Goal: Transaction & Acquisition: Purchase product/service

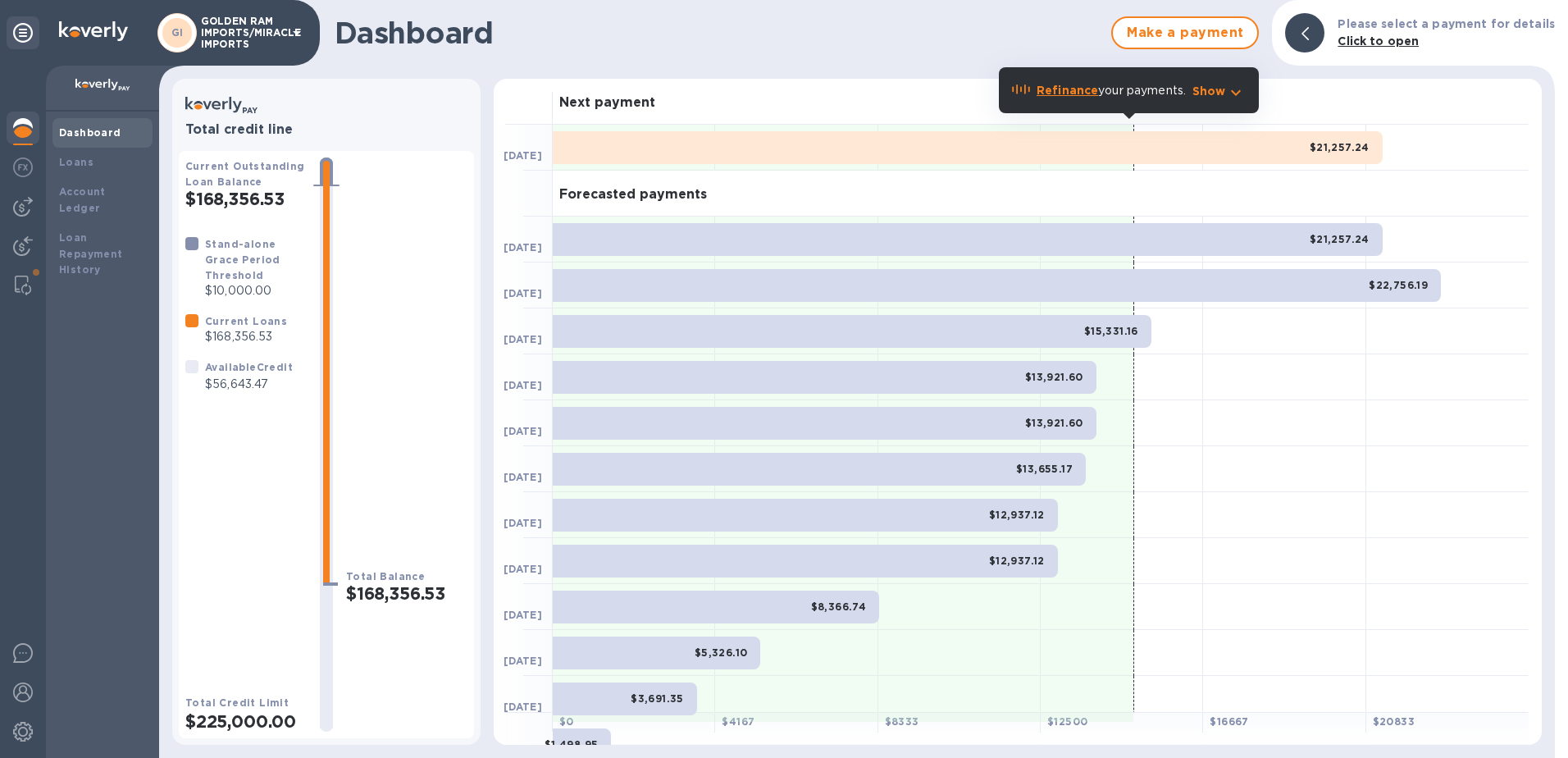
click at [85, 132] on b "Dashboard" at bounding box center [90, 132] width 62 height 12
click at [37, 200] on div at bounding box center [23, 206] width 33 height 32
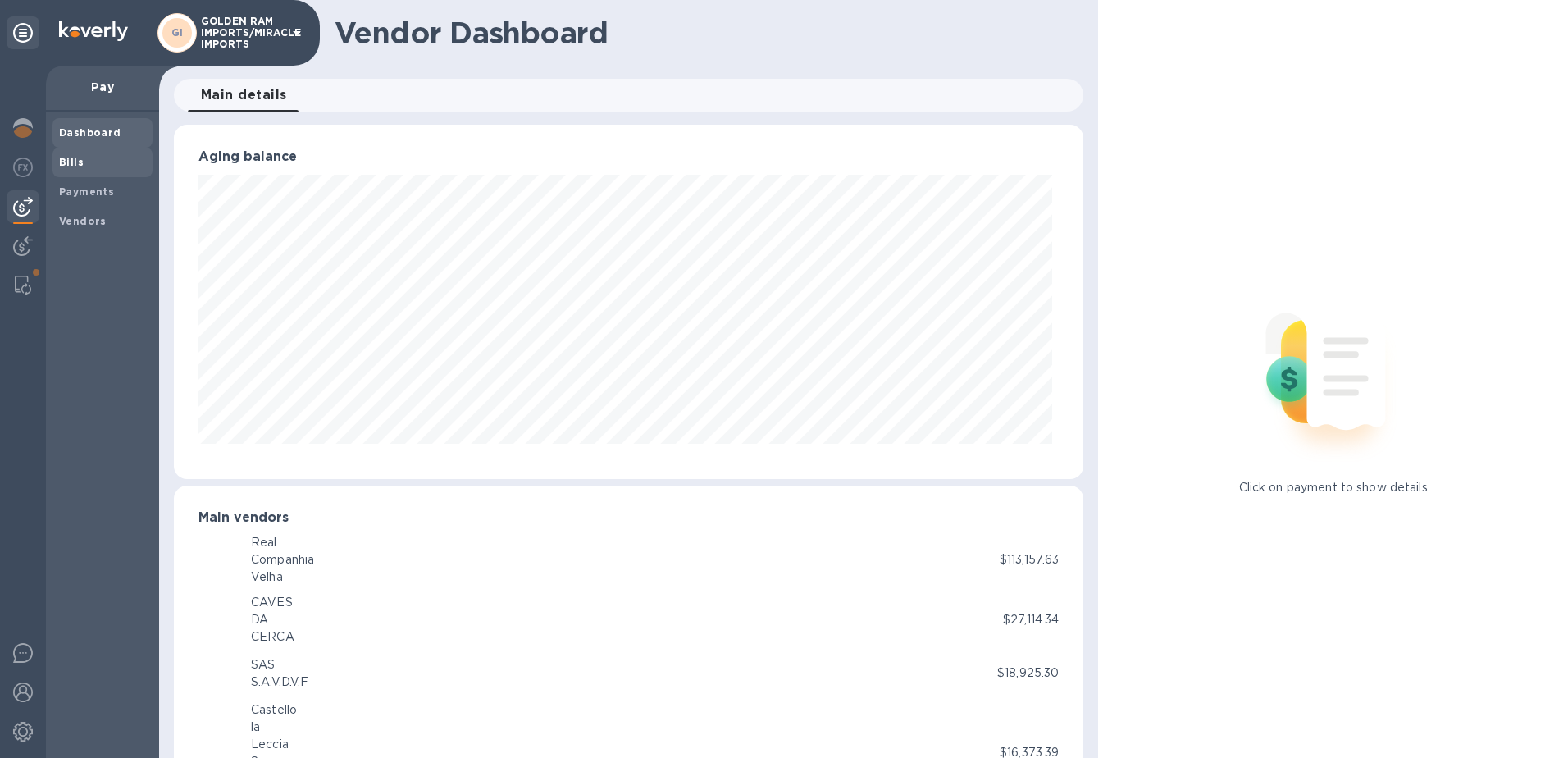
scroll to position [819568, 819220]
click at [60, 163] on b "Bills" at bounding box center [72, 162] width 25 height 12
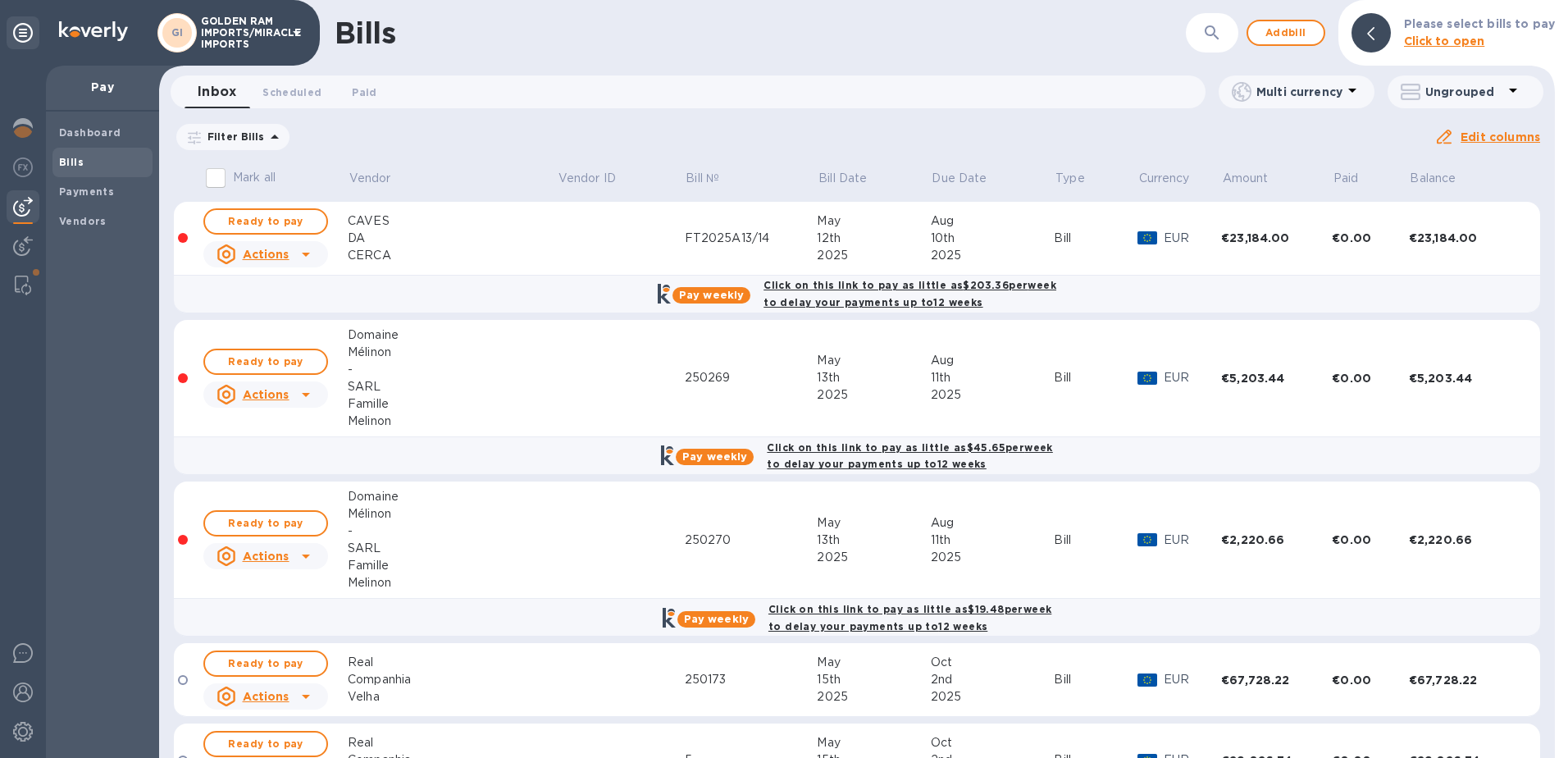
click at [0, 0] on icon at bounding box center [0, 0] width 0 height 0
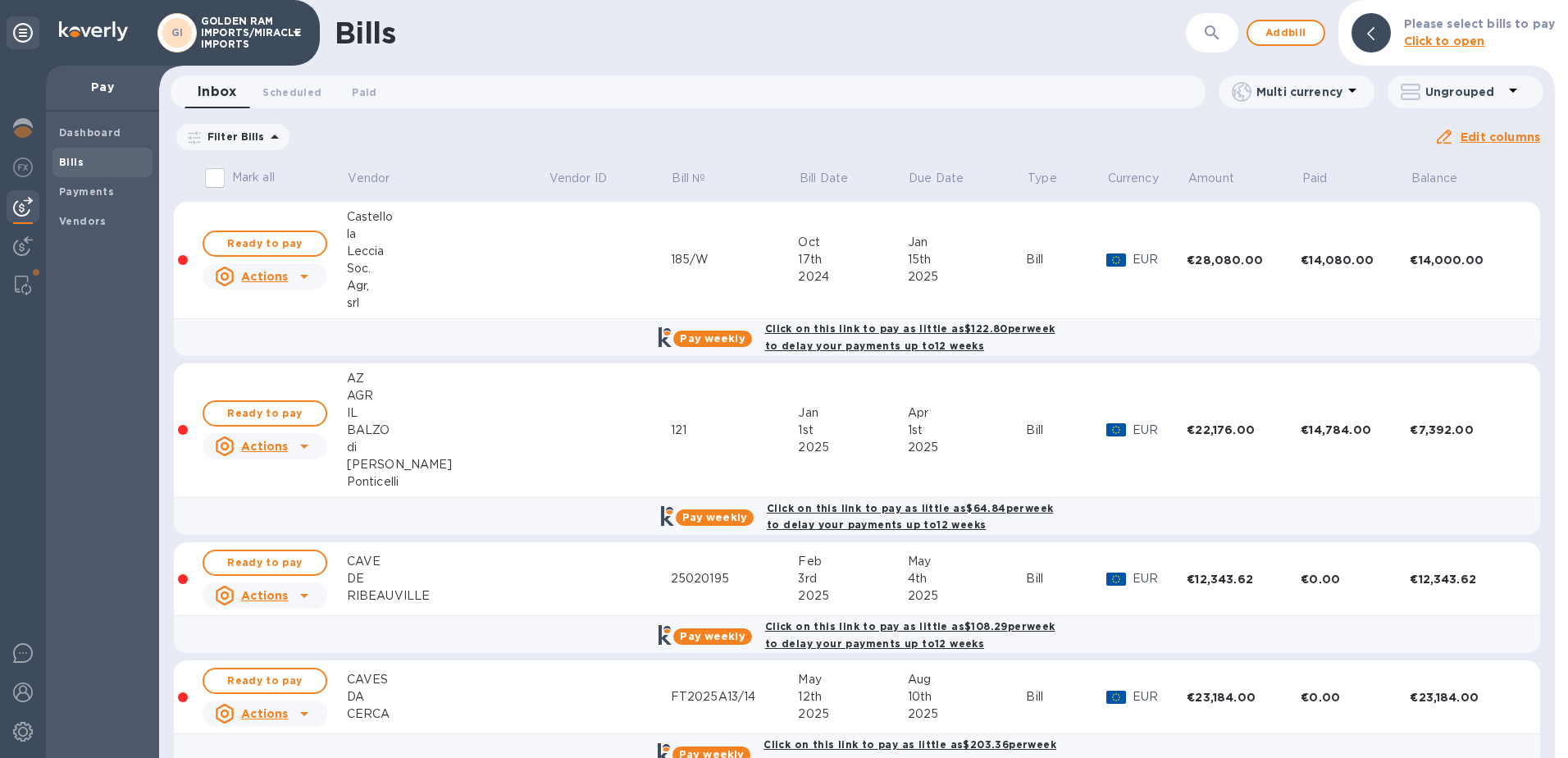
click at [707, 632] on b "Pay weekly" at bounding box center [712, 636] width 65 height 12
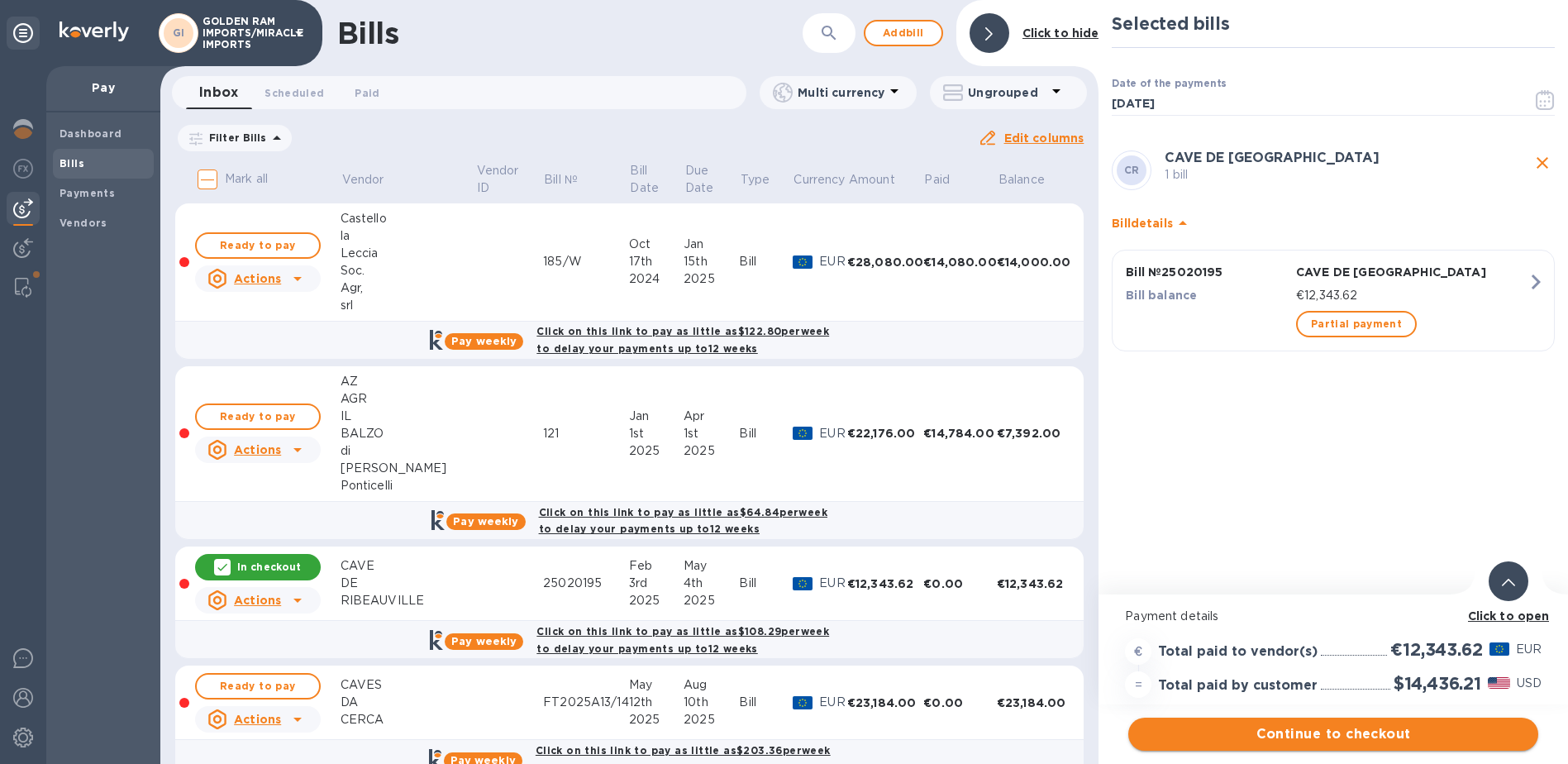
click at [1324, 738] on span "Continue to checkout" at bounding box center [1334, 733] width 384 height 20
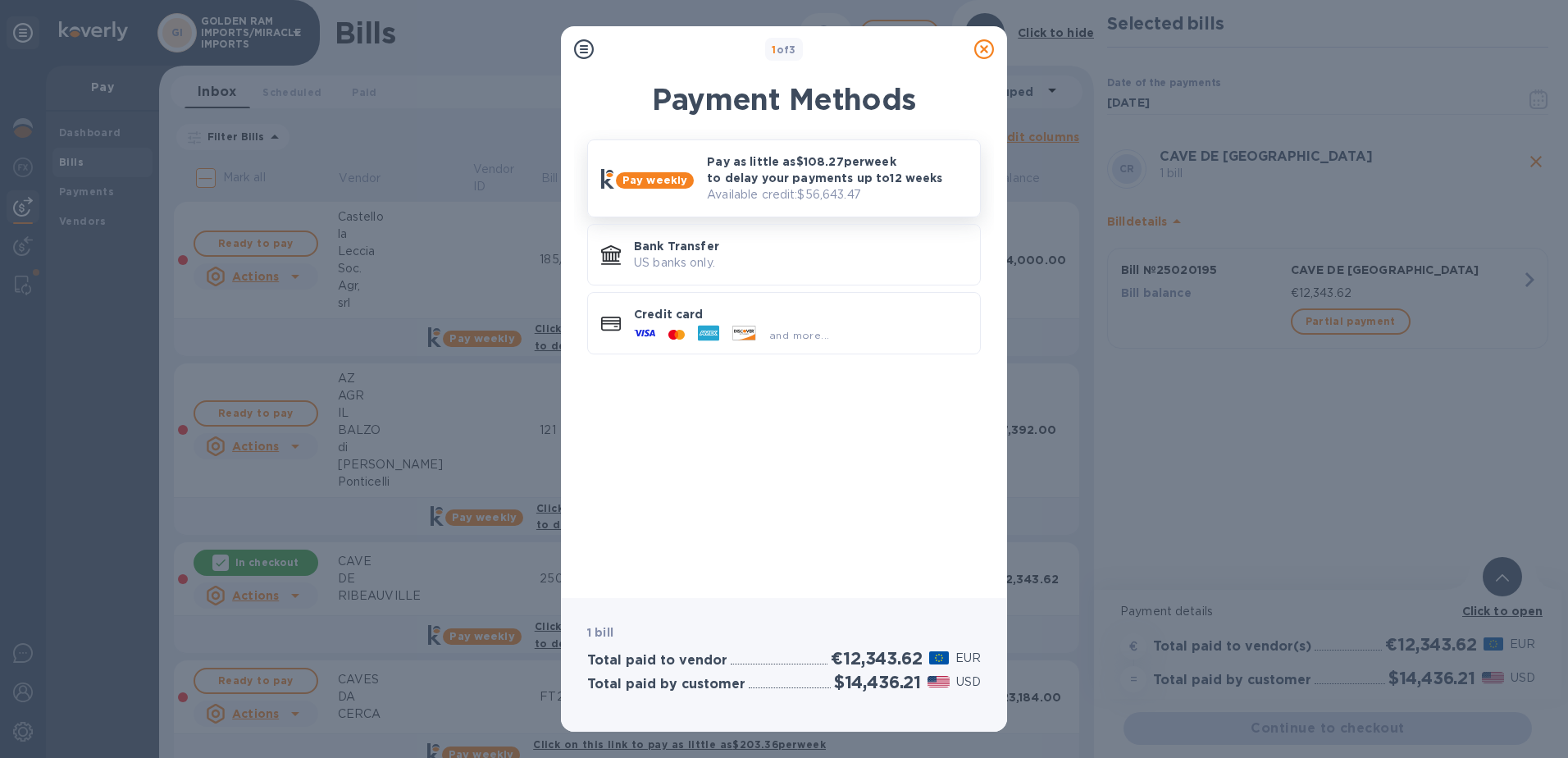
click at [789, 173] on p "Pay as little as $108.27 per week to delay your payments up to 12 weeks" at bounding box center [837, 169] width 260 height 32
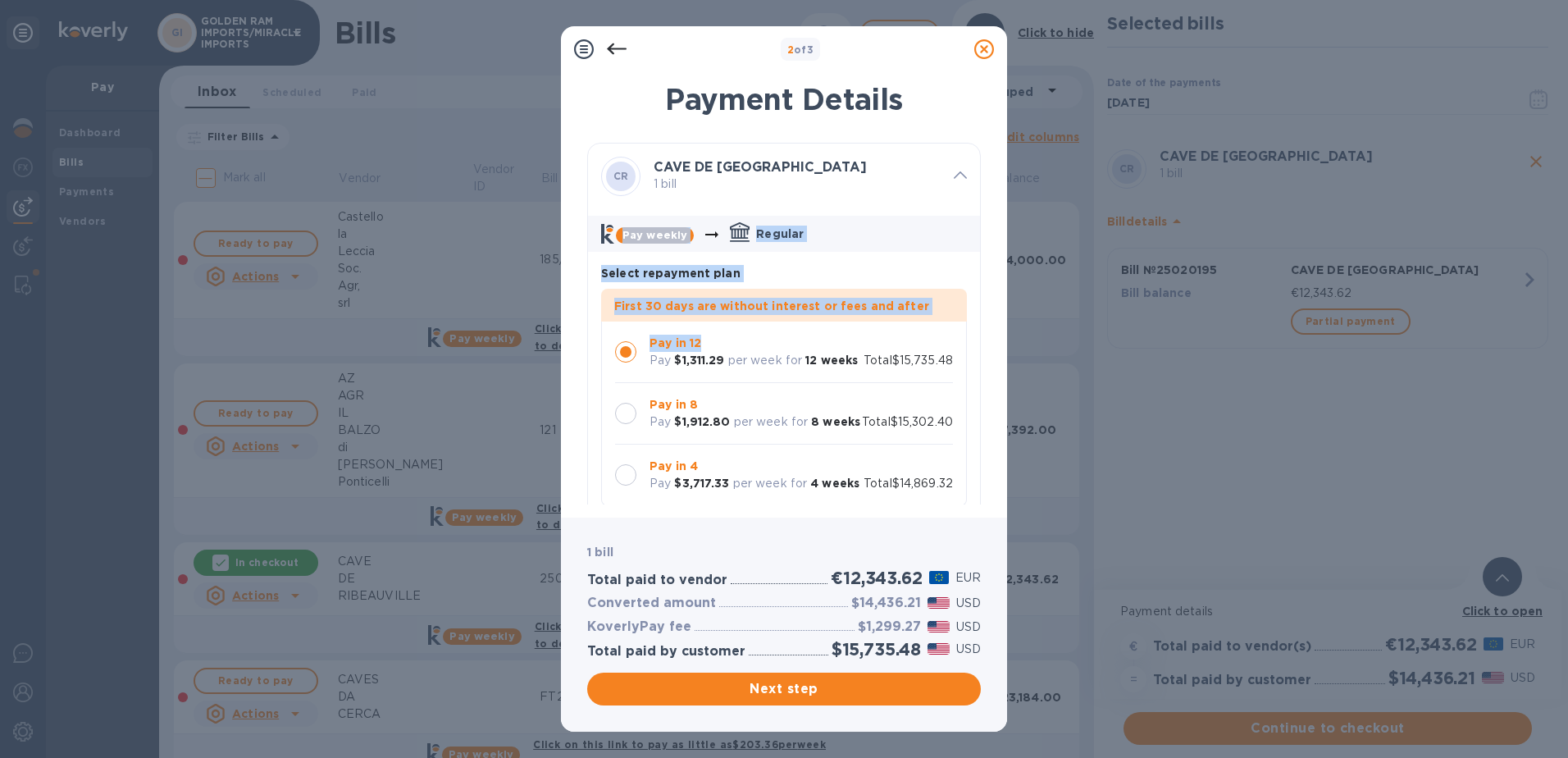
drag, startPoint x: 984, startPoint y: 171, endPoint x: 983, endPoint y: 321, distance: 150.0
click at [983, 321] on div "Payment Details [PERSON_NAME] DE [GEOGRAPHIC_DATA] 1 bill Pay weekly Regular Se…" at bounding box center [784, 290] width 446 height 455
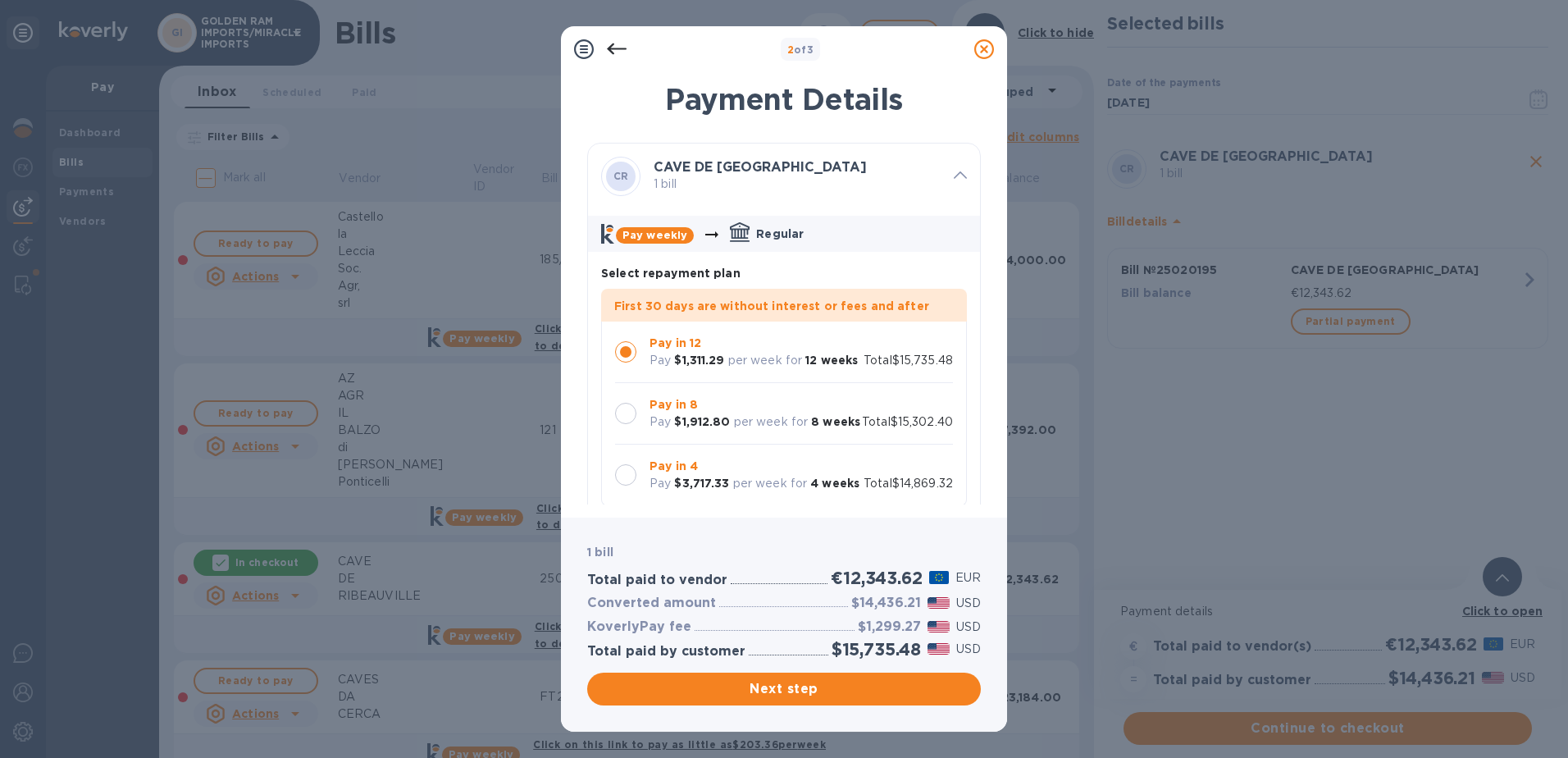
drag, startPoint x: 982, startPoint y: 320, endPoint x: 989, endPoint y: 395, distance: 75.3
click at [989, 395] on div "Payment Details [PERSON_NAME] DE [GEOGRAPHIC_DATA] 1 bill Pay weekly Regular Se…" at bounding box center [784, 290] width 446 height 455
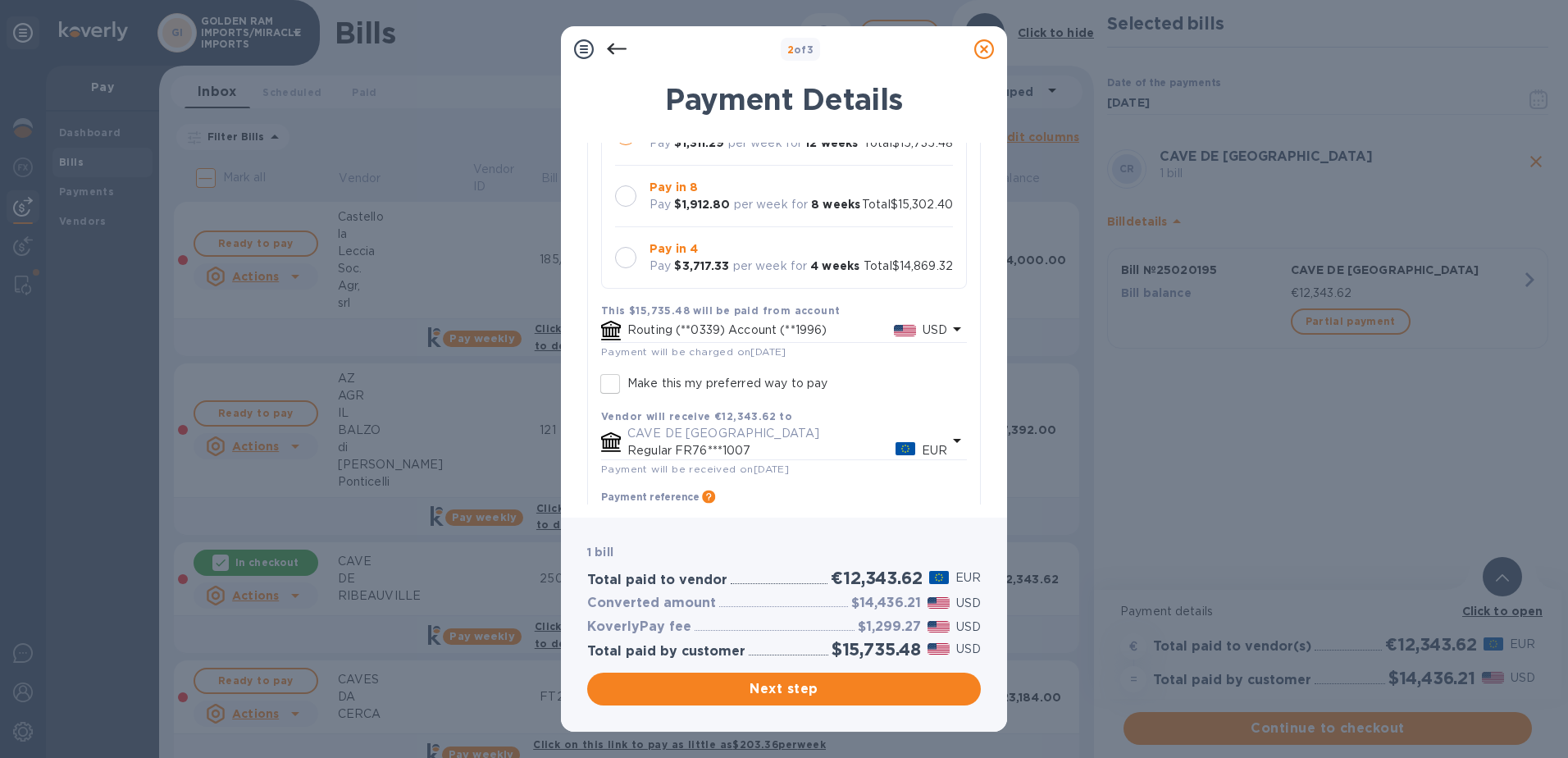
scroll to position [327, 0]
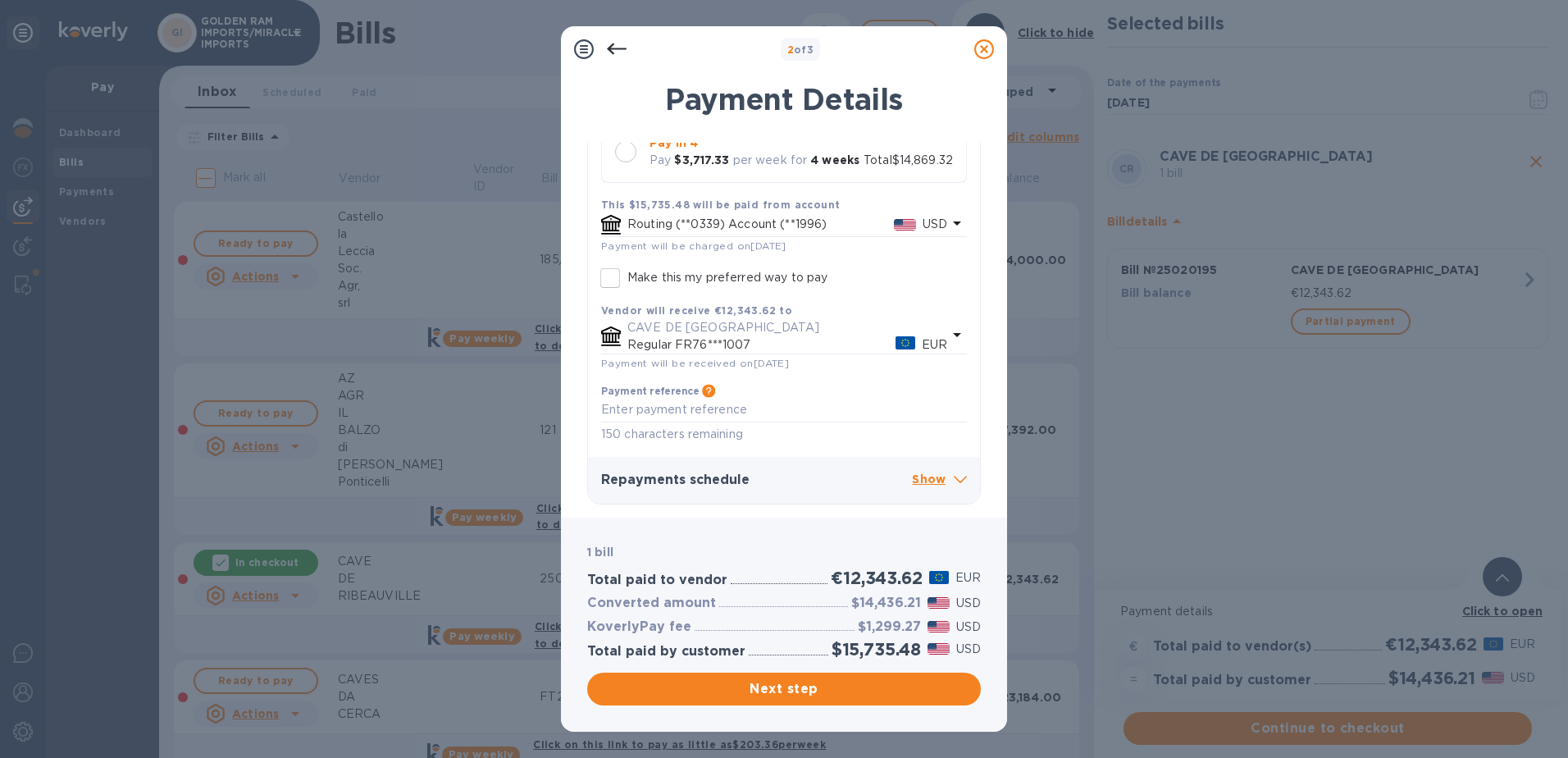
click at [954, 477] on icon at bounding box center [961, 480] width 13 height 8
drag, startPoint x: 971, startPoint y: 266, endPoint x: 978, endPoint y: 317, distance: 51.5
click at [978, 317] on div "[PERSON_NAME] DE RIBEAUVILLE 1 bill Pay weekly Regular Select repayment plan Fi…" at bounding box center [784, 323] width 394 height 361
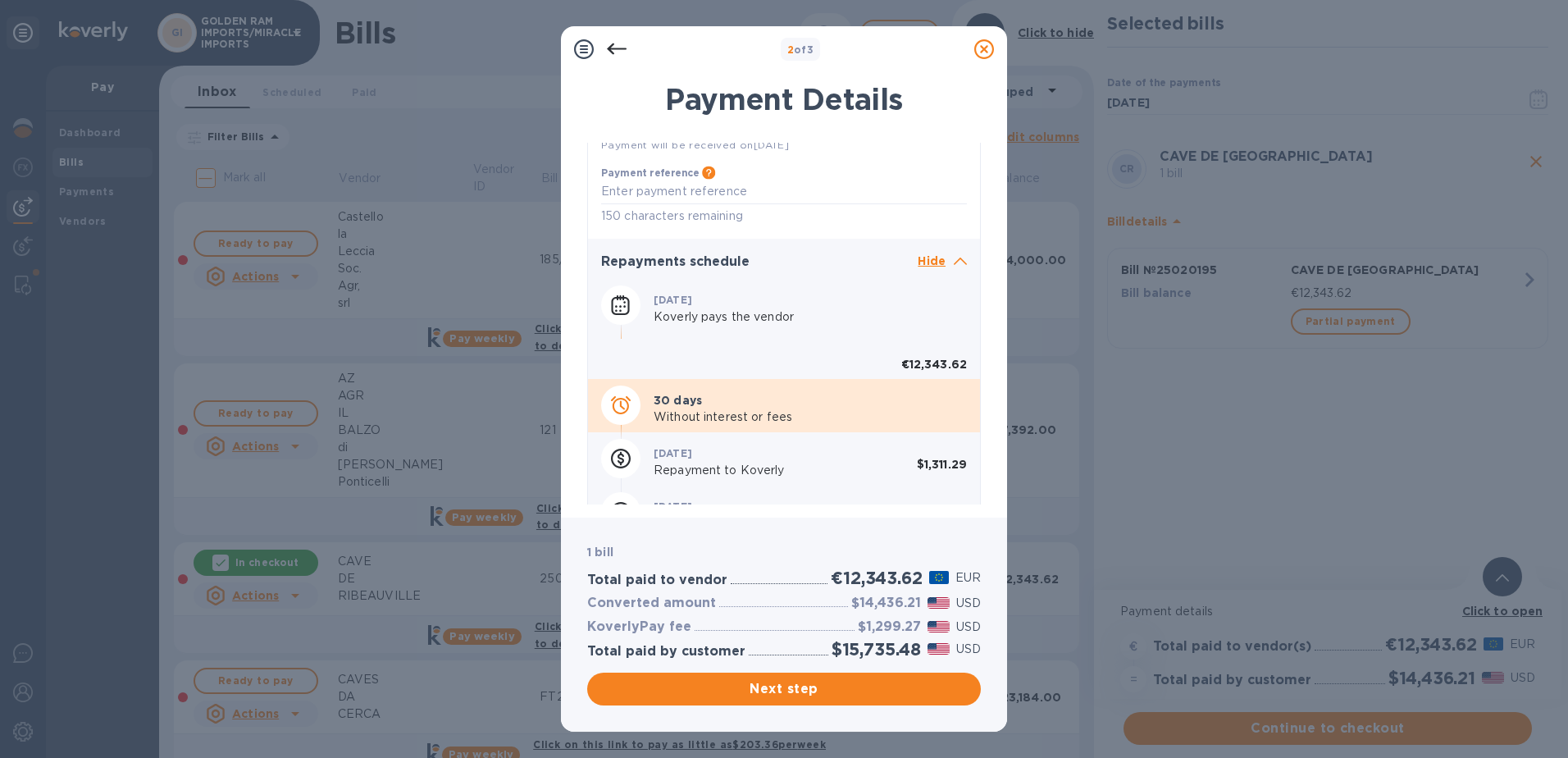
scroll to position [558, 0]
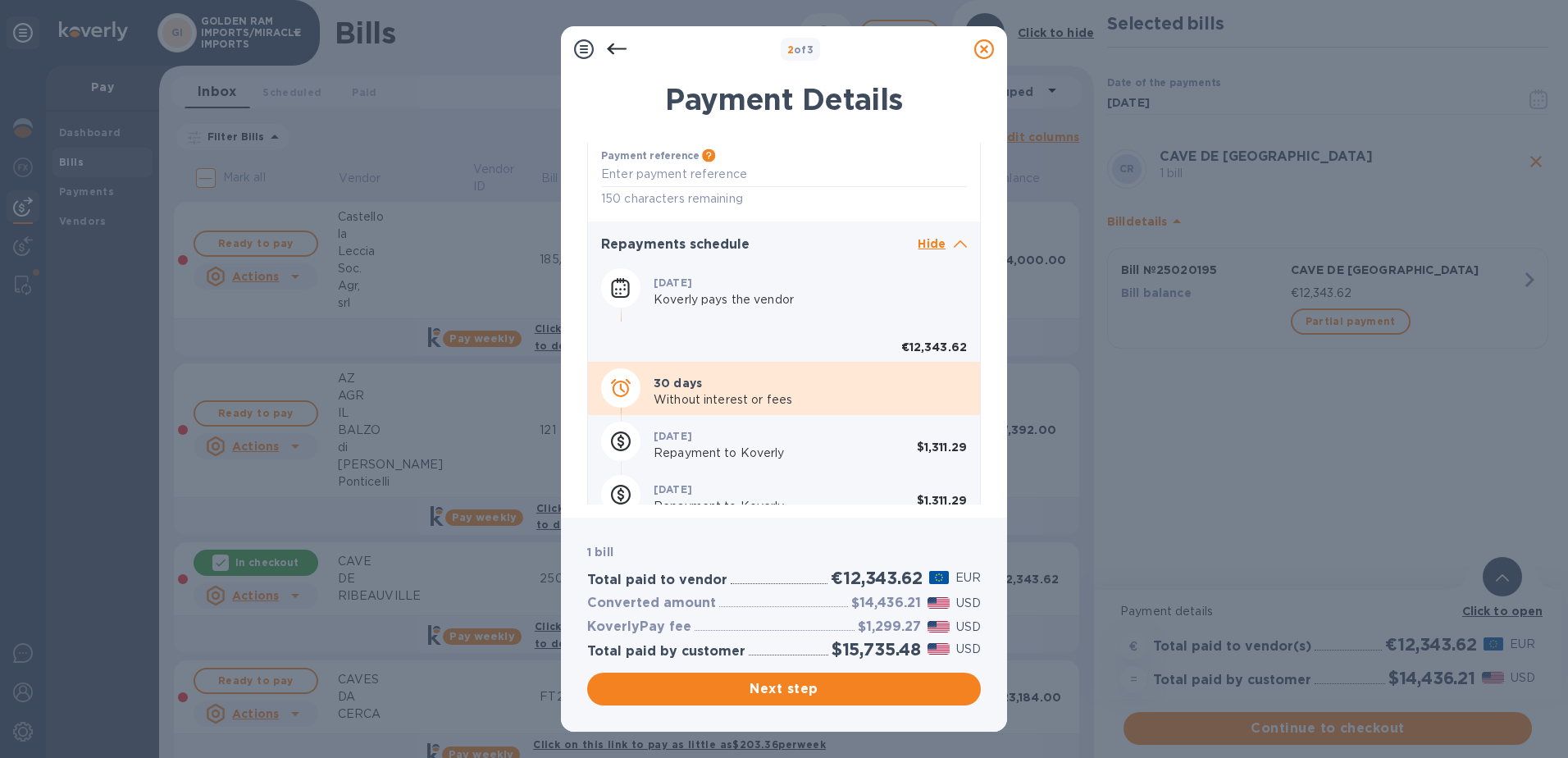
click at [980, 46] on icon at bounding box center [984, 49] width 20 height 20
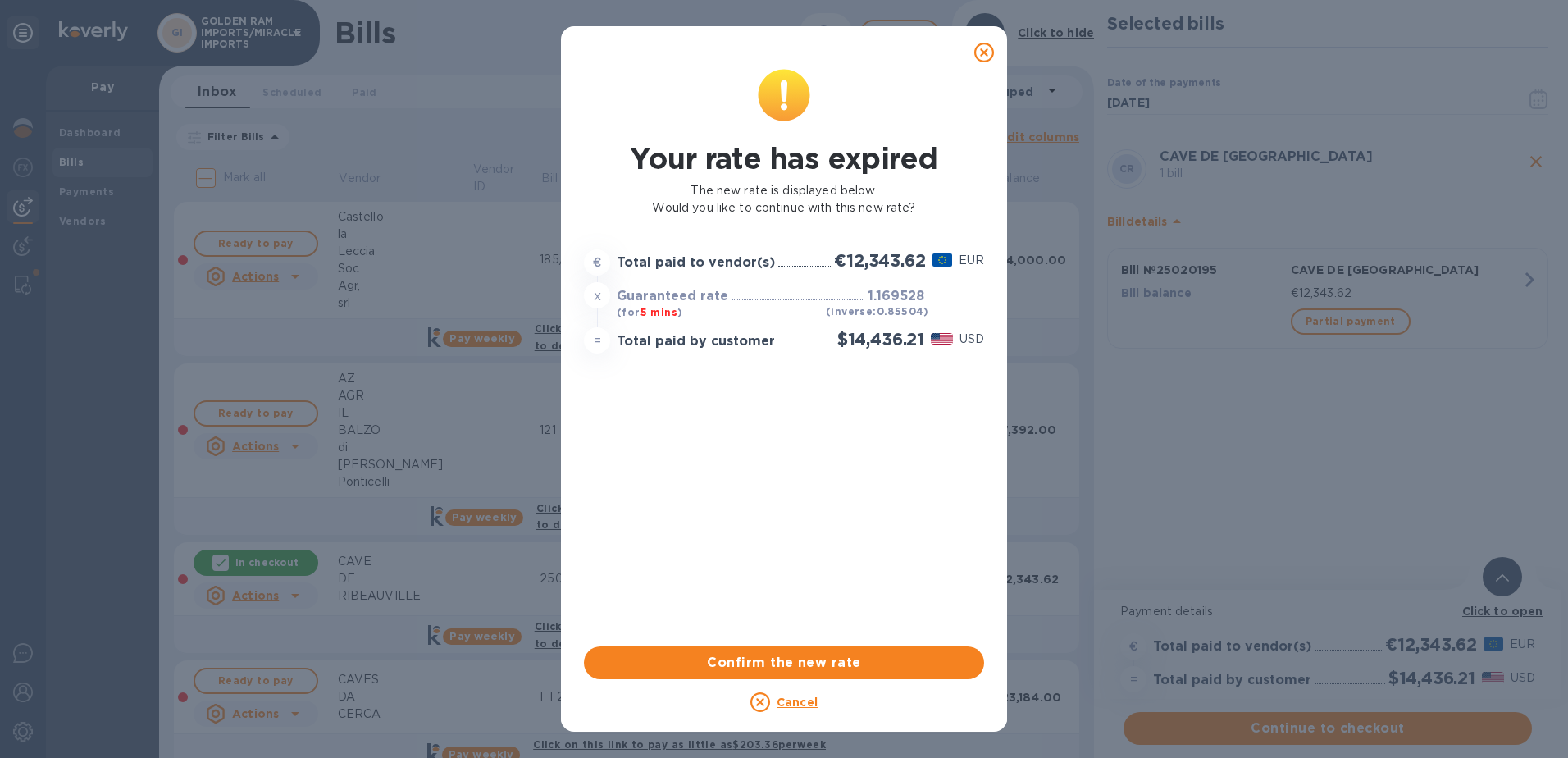
click at [987, 49] on icon at bounding box center [984, 53] width 20 height 20
